Goal: Information Seeking & Learning: Learn about a topic

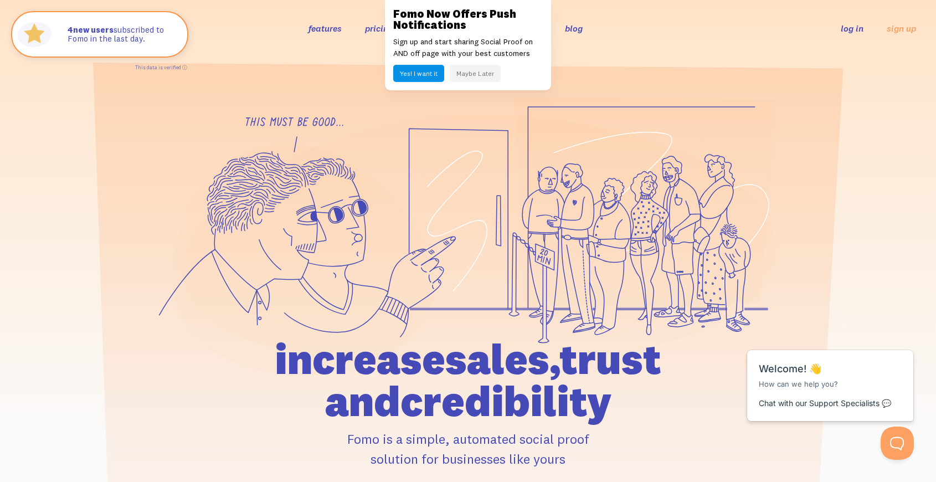
click at [484, 73] on button "Maybe Later" at bounding box center [475, 73] width 51 height 17
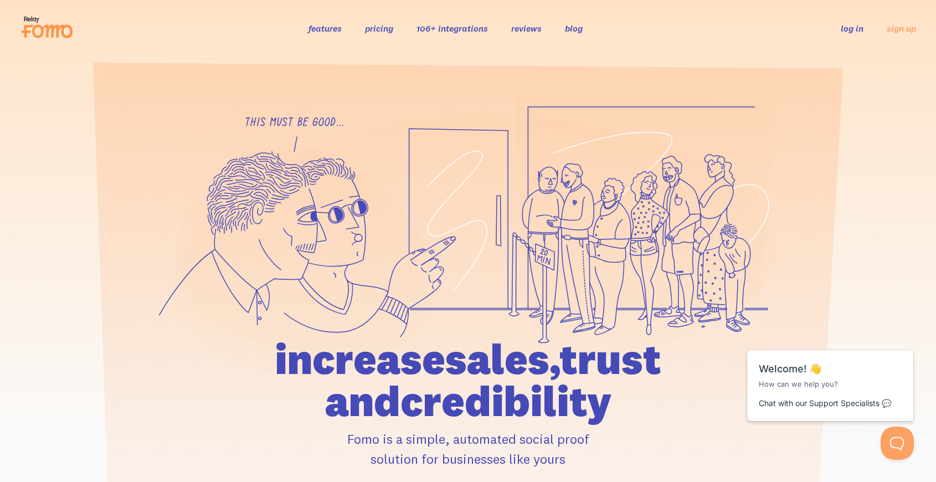
click at [314, 30] on link "features" at bounding box center [324, 28] width 33 height 11
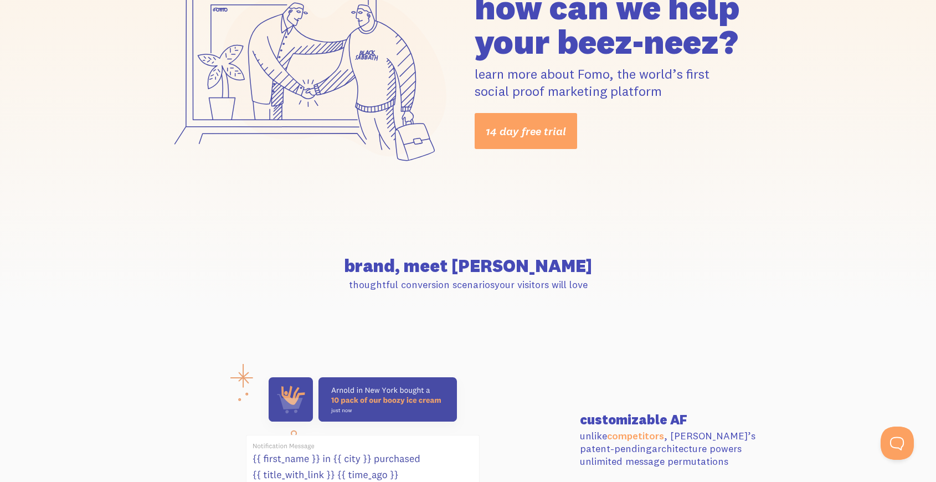
scroll to position [313, 0]
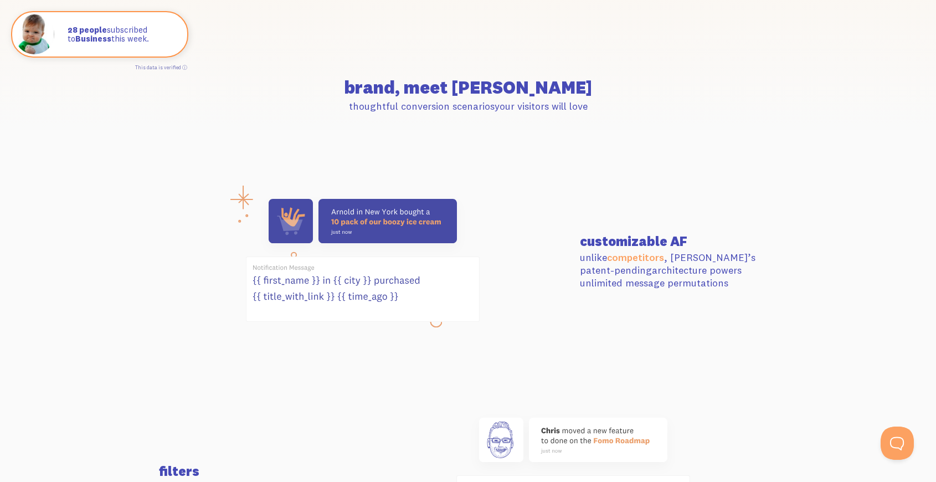
drag, startPoint x: 531, startPoint y: 339, endPoint x: 481, endPoint y: 160, distance: 186.3
click at [480, 161] on section "customizable AF unlike competitors , Fomo’s patent-pending architecture powers …" at bounding box center [468, 261] width 936 height 219
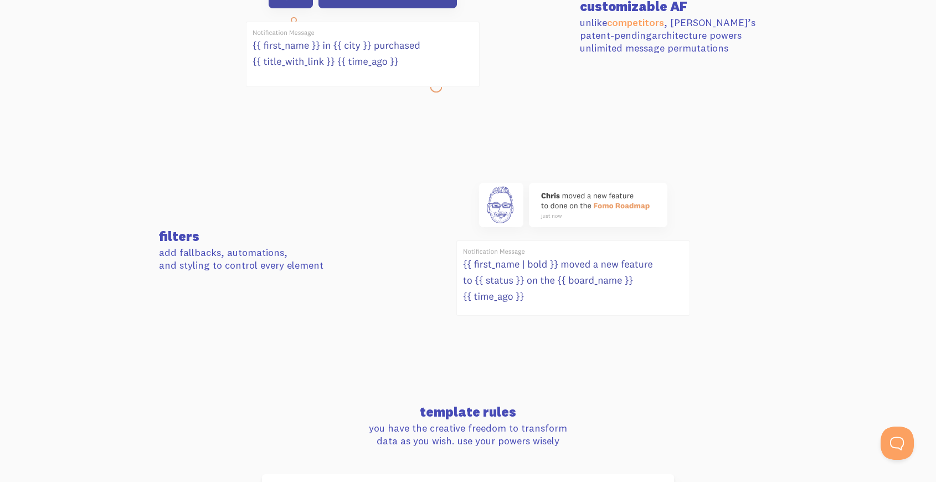
scroll to position [661, 0]
